Goal: Information Seeking & Learning: Find specific fact

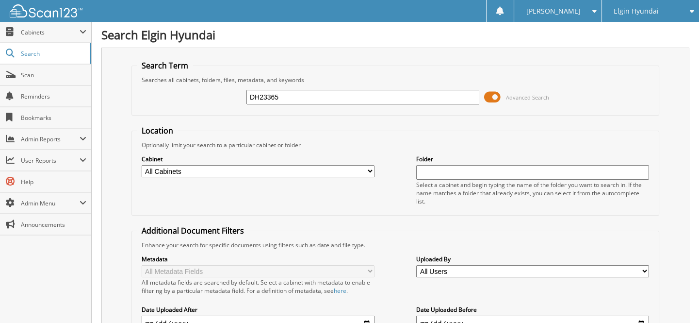
type input "DH23365"
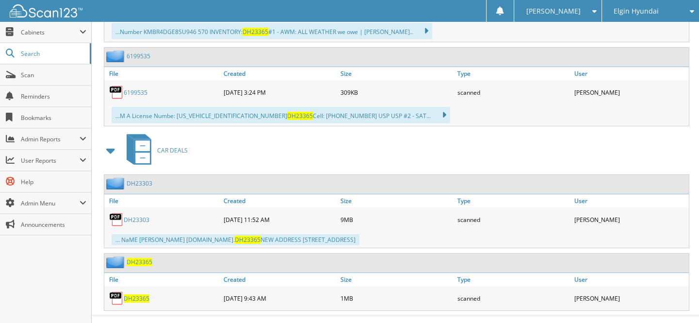
scroll to position [547, 0]
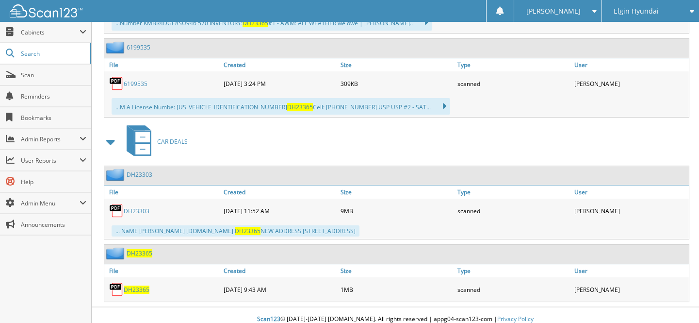
click at [140, 285] on span "DH23365" at bounding box center [137, 289] width 26 height 8
click at [131, 207] on link "DH23303" at bounding box center [137, 211] width 26 height 8
click at [134, 207] on link "DH23303" at bounding box center [137, 211] width 26 height 8
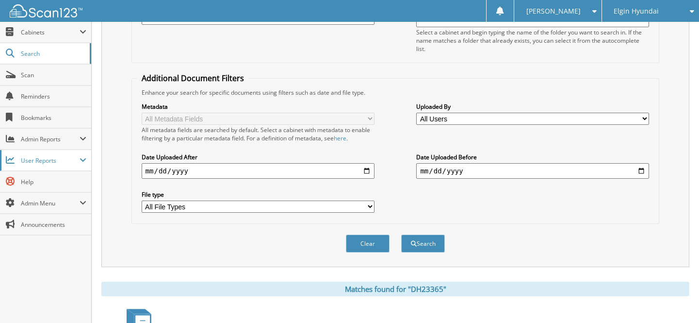
scroll to position [106, 0]
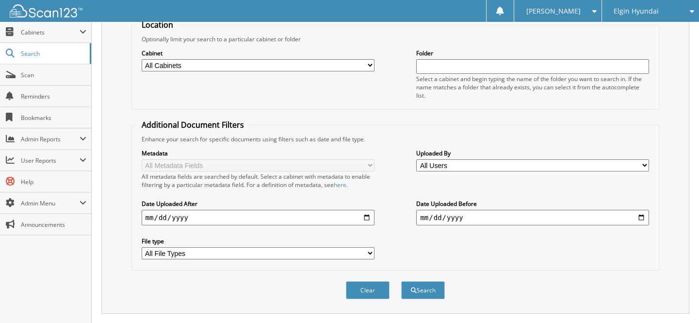
click at [62, 158] on span "User Reports" at bounding box center [50, 160] width 59 height 8
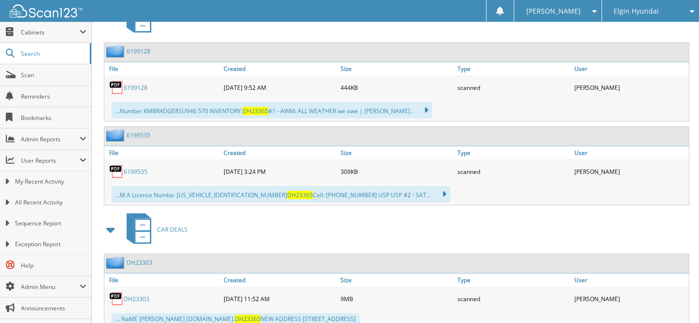
scroll to position [459, 0]
click at [139, 168] on link "6199535" at bounding box center [136, 172] width 24 height 8
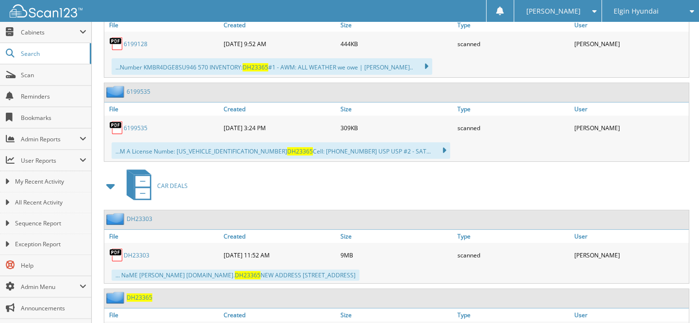
scroll to position [547, 0]
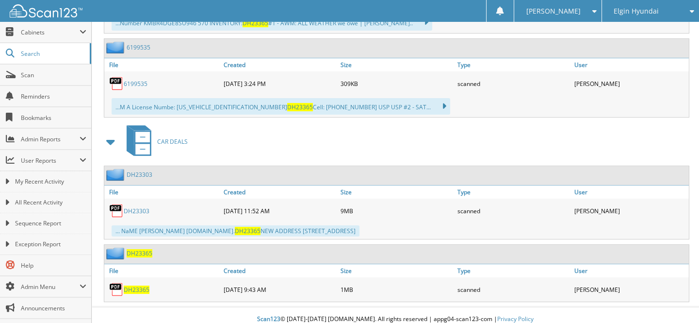
click at [139, 285] on span "DH23365" at bounding box center [137, 289] width 26 height 8
click at [136, 207] on link "DH23303" at bounding box center [137, 211] width 26 height 8
click at [70, 74] on span "Scan" at bounding box center [54, 75] width 66 height 8
